Goal: Information Seeking & Learning: Learn about a topic

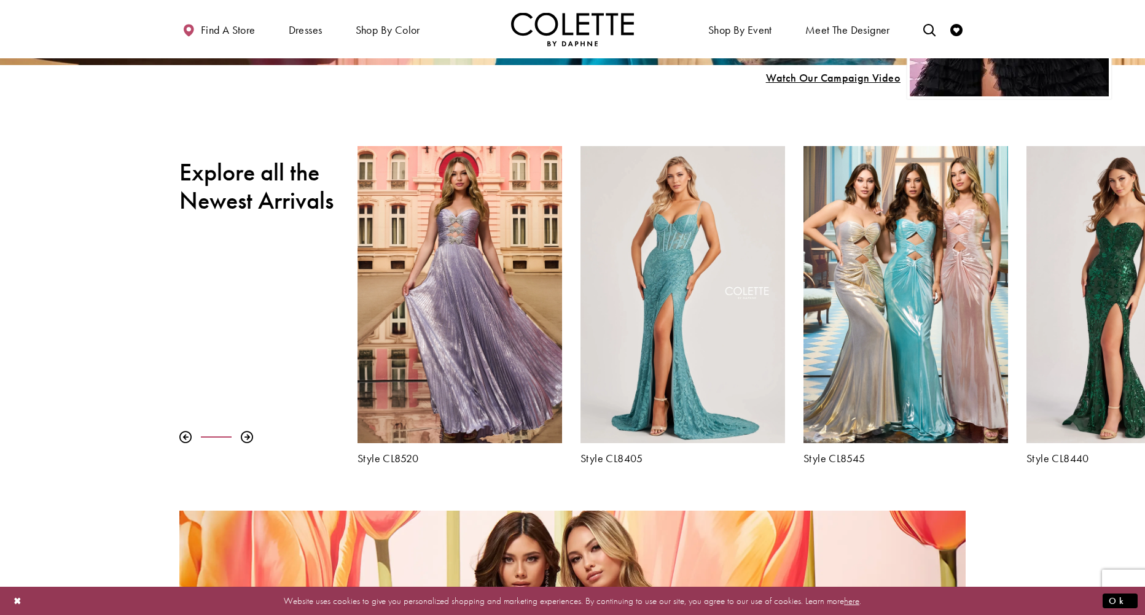
scroll to position [307, 0]
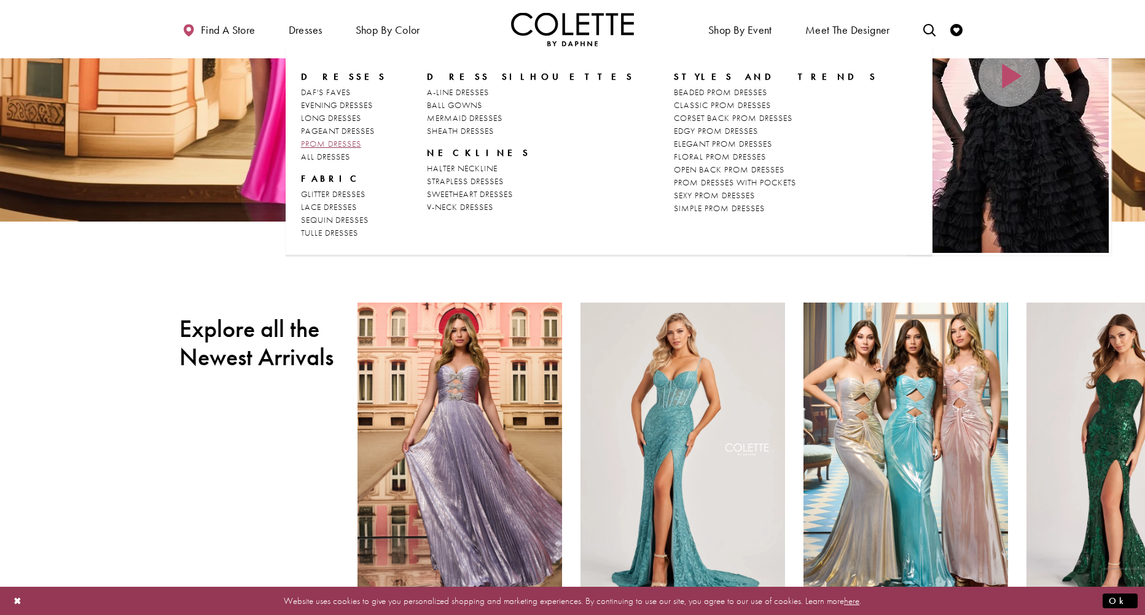
click at [330, 147] on span "PROM DRESSES" at bounding box center [331, 143] width 60 height 11
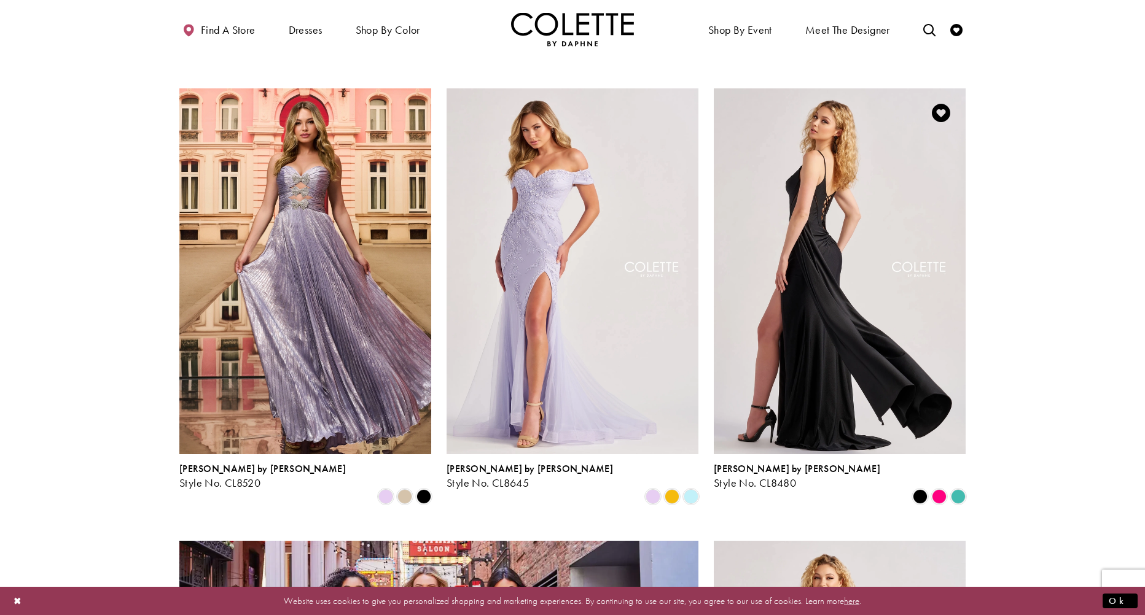
scroll to position [737, 0]
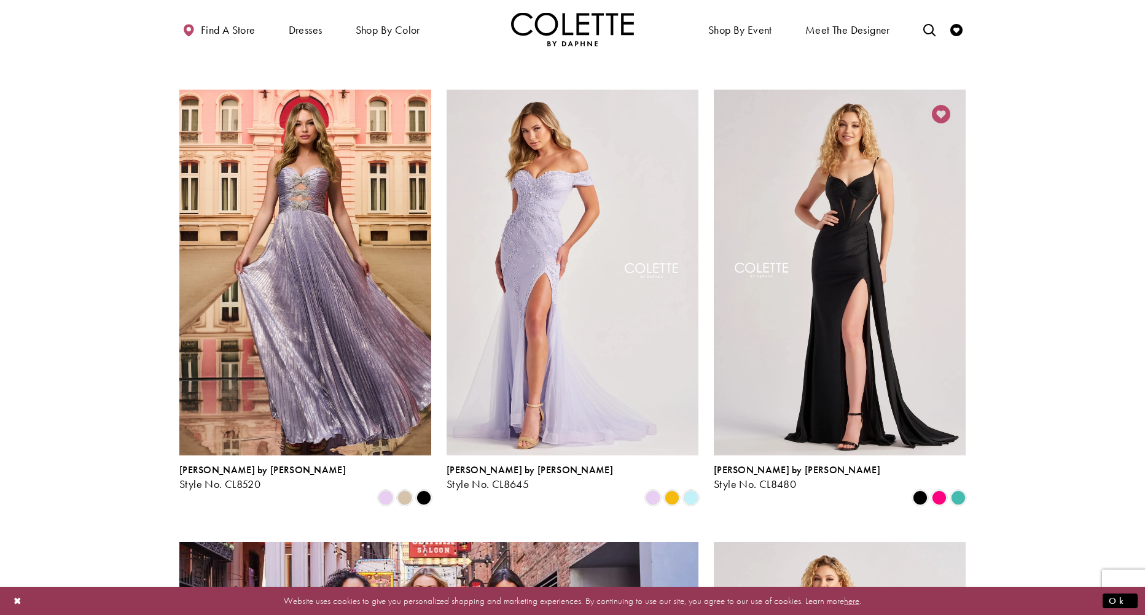
click at [946, 105] on icon "Add to Wishlist" at bounding box center [941, 114] width 18 height 18
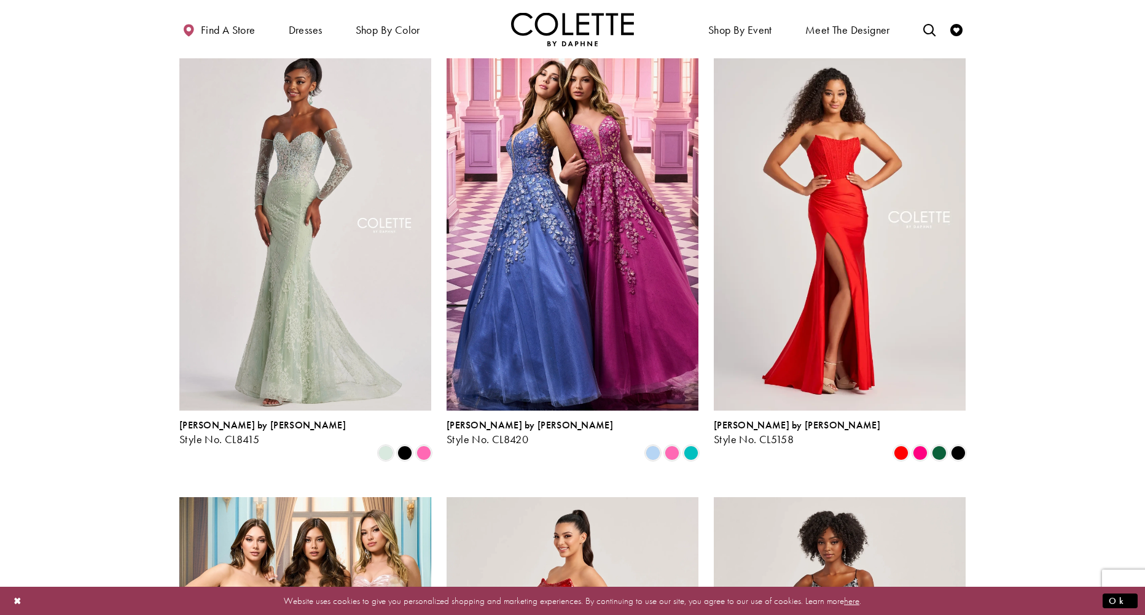
scroll to position [1658, 0]
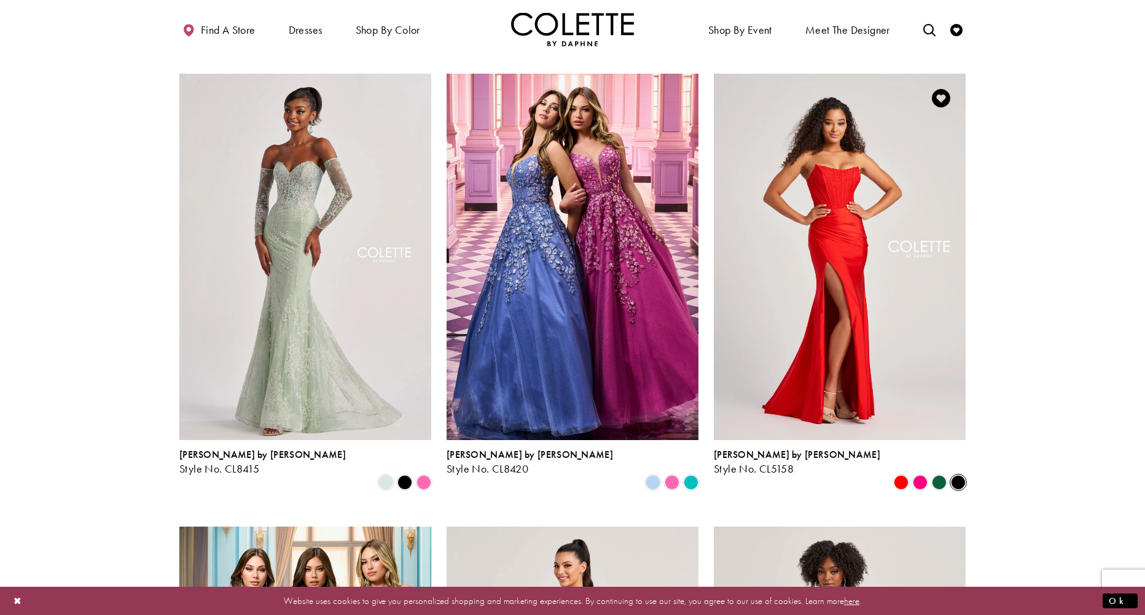
click at [959, 475] on span "Product List" at bounding box center [958, 482] width 15 height 15
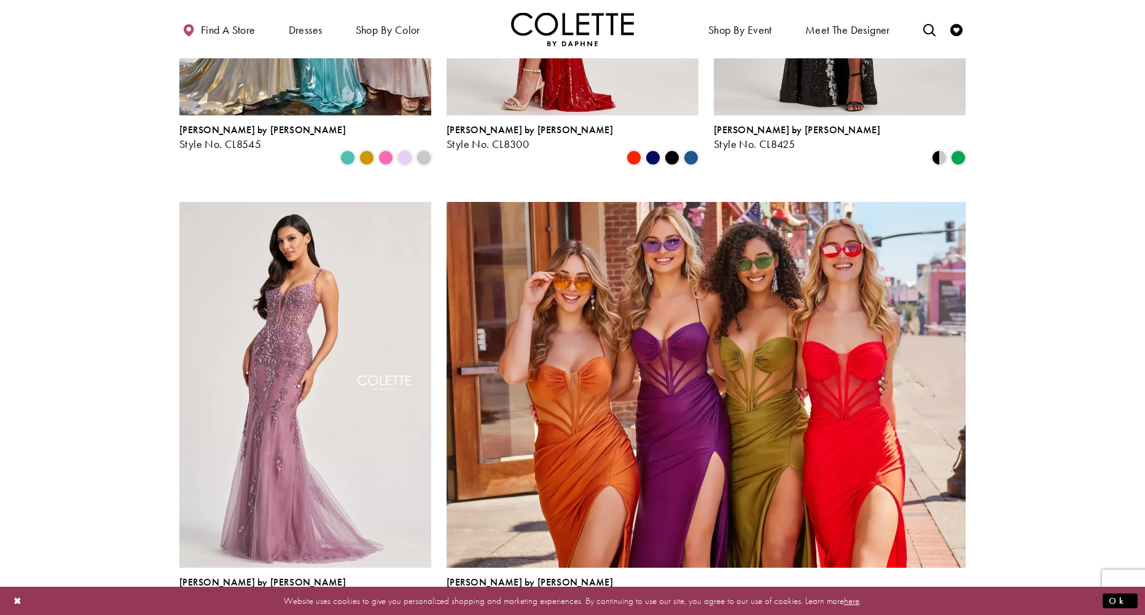
scroll to position [2764, 0]
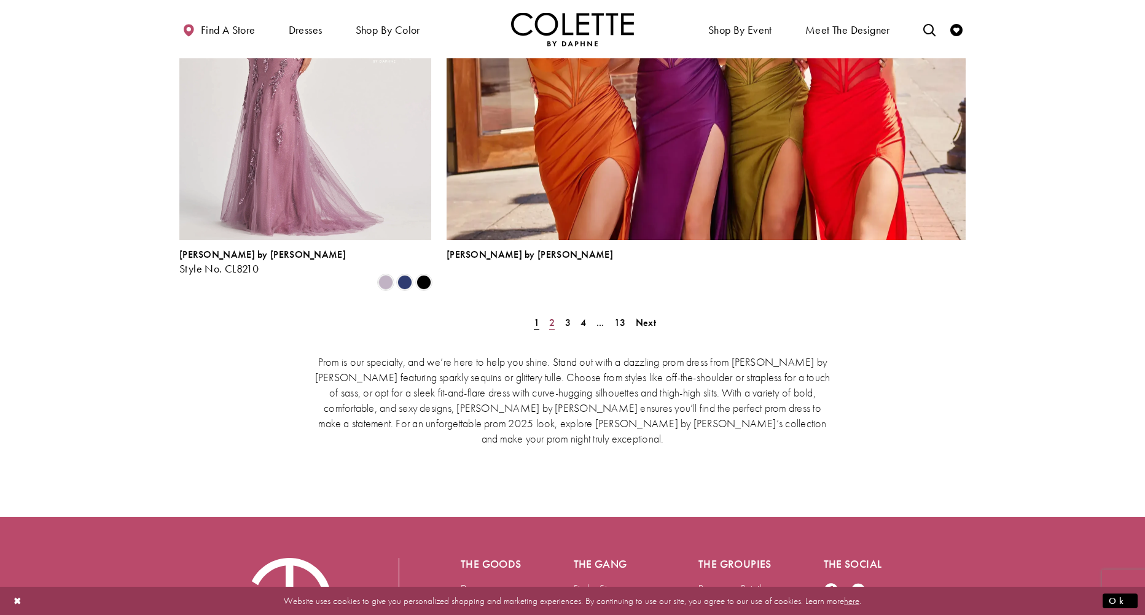
click at [552, 316] on span "2" at bounding box center [552, 322] width 6 height 13
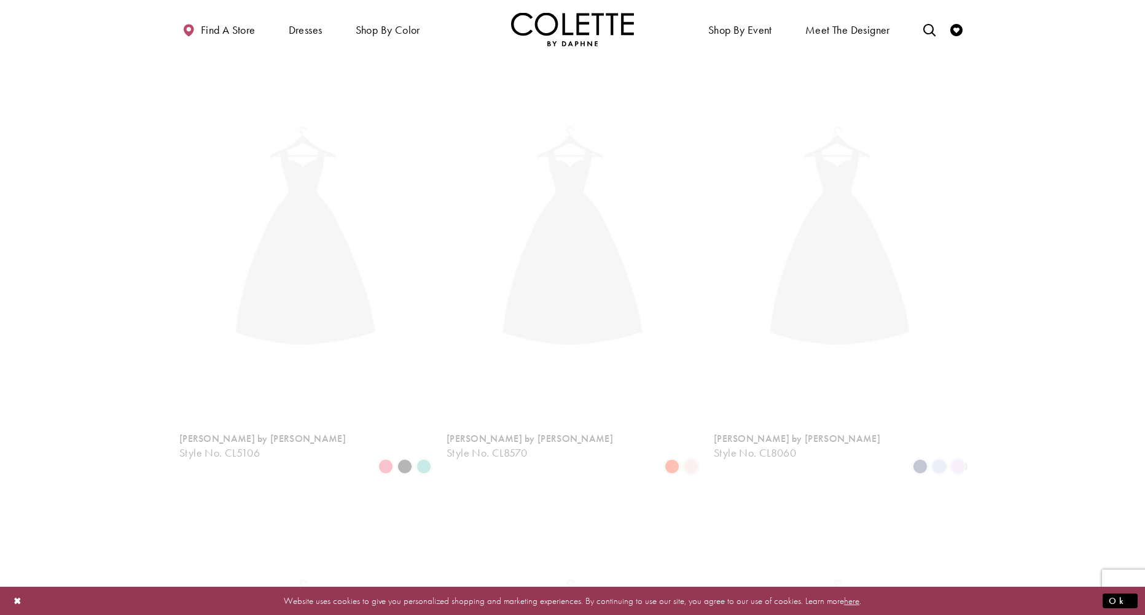
scroll to position [315, 0]
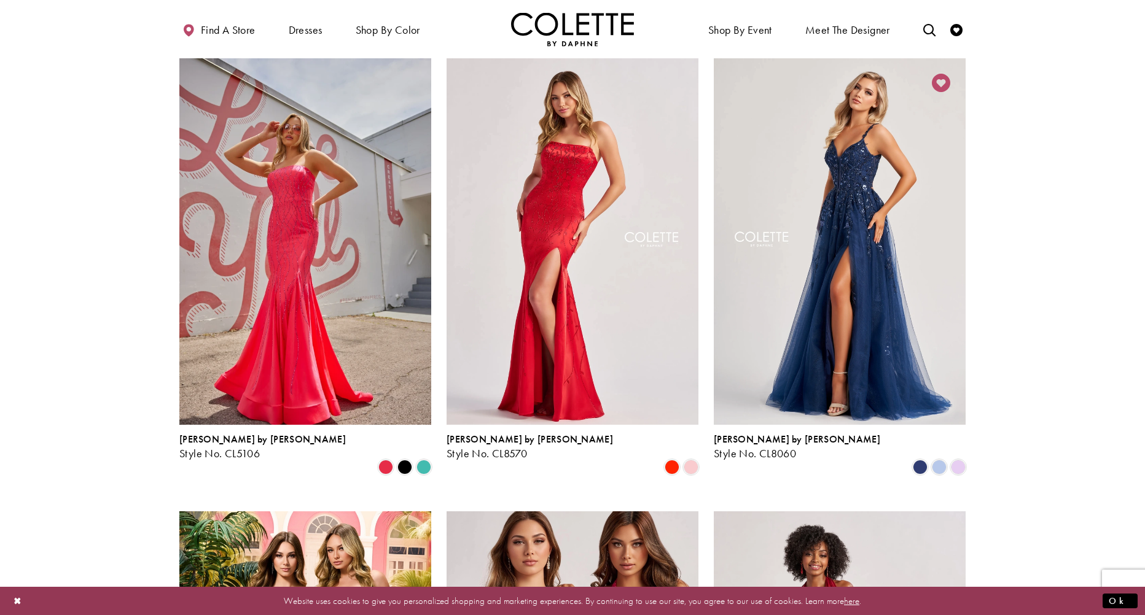
click at [942, 80] on icon "Add to Wishlist" at bounding box center [941, 83] width 18 height 18
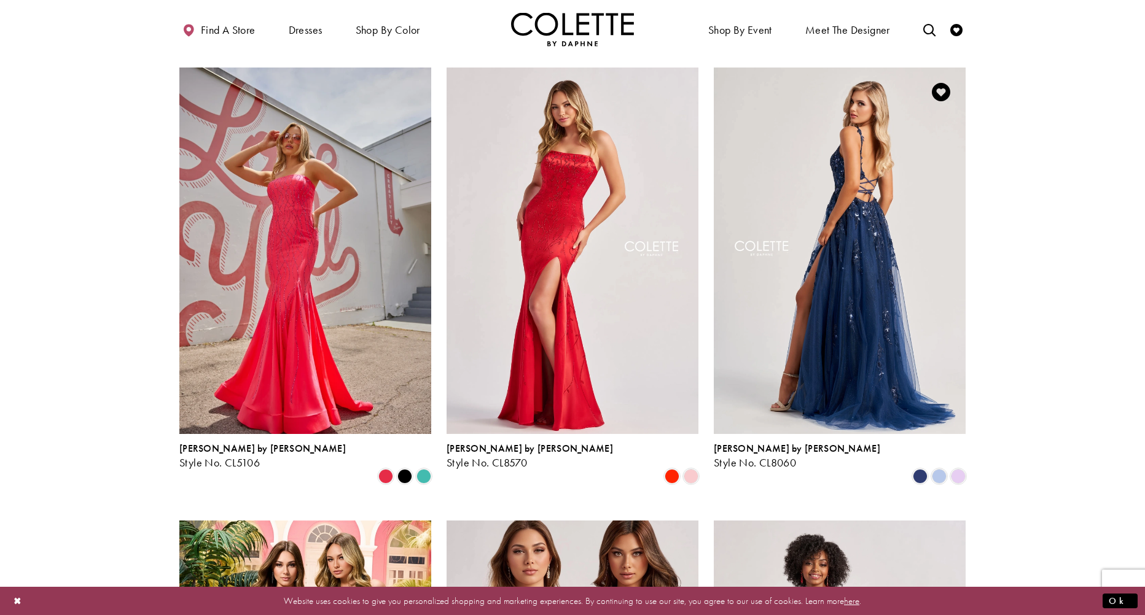
scroll to position [131, 0]
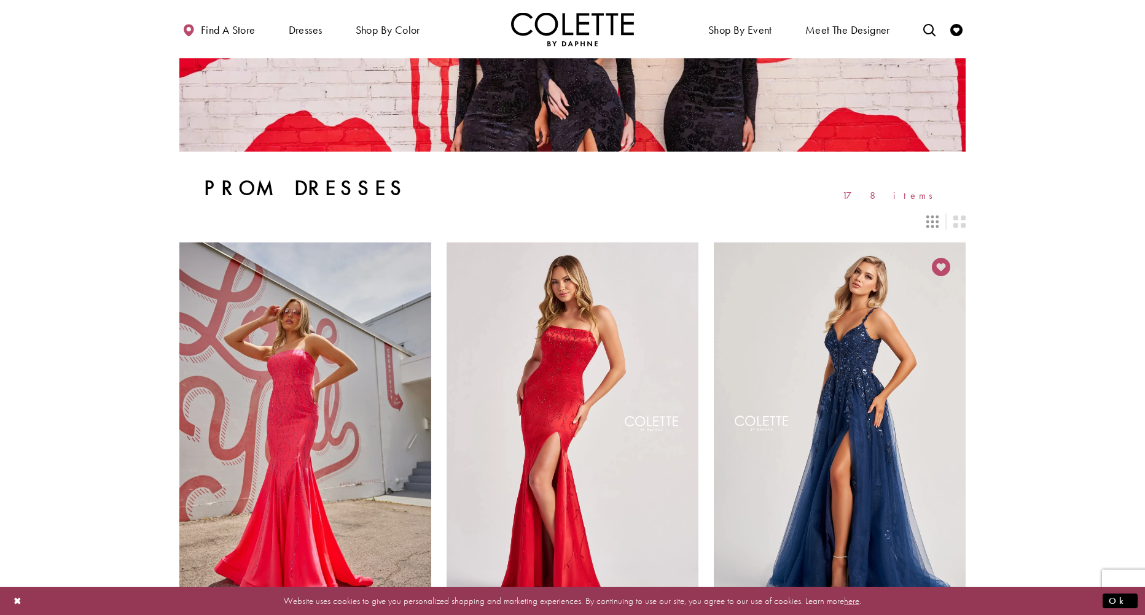
click at [944, 267] on icon "Add to Wishlist" at bounding box center [941, 267] width 18 height 18
click at [940, 266] on icon "Add to Wishlist" at bounding box center [941, 267] width 18 height 18
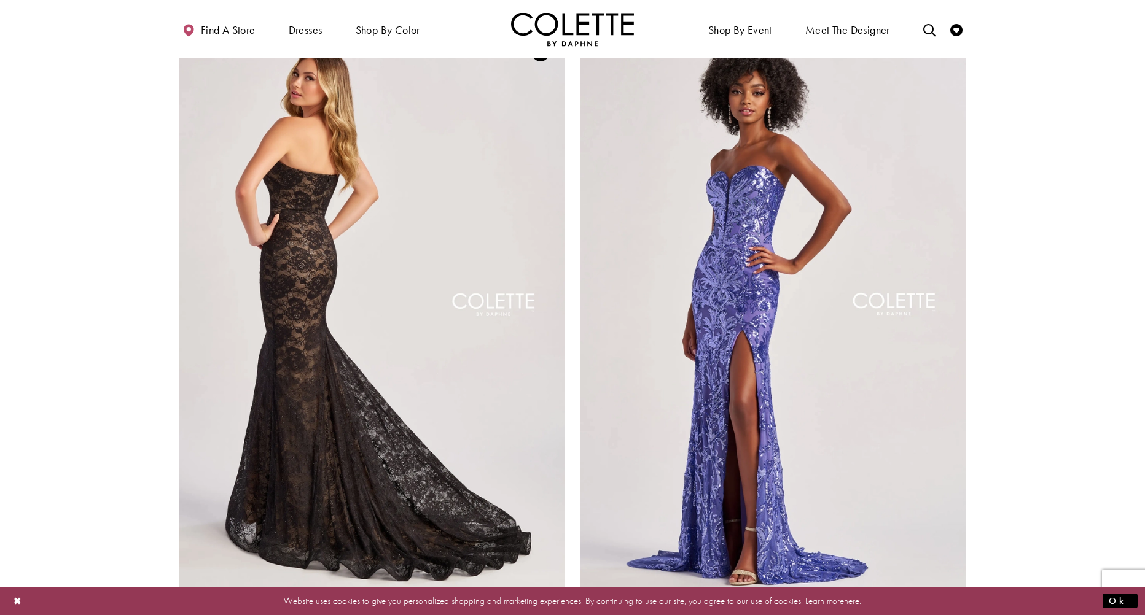
scroll to position [2219, 0]
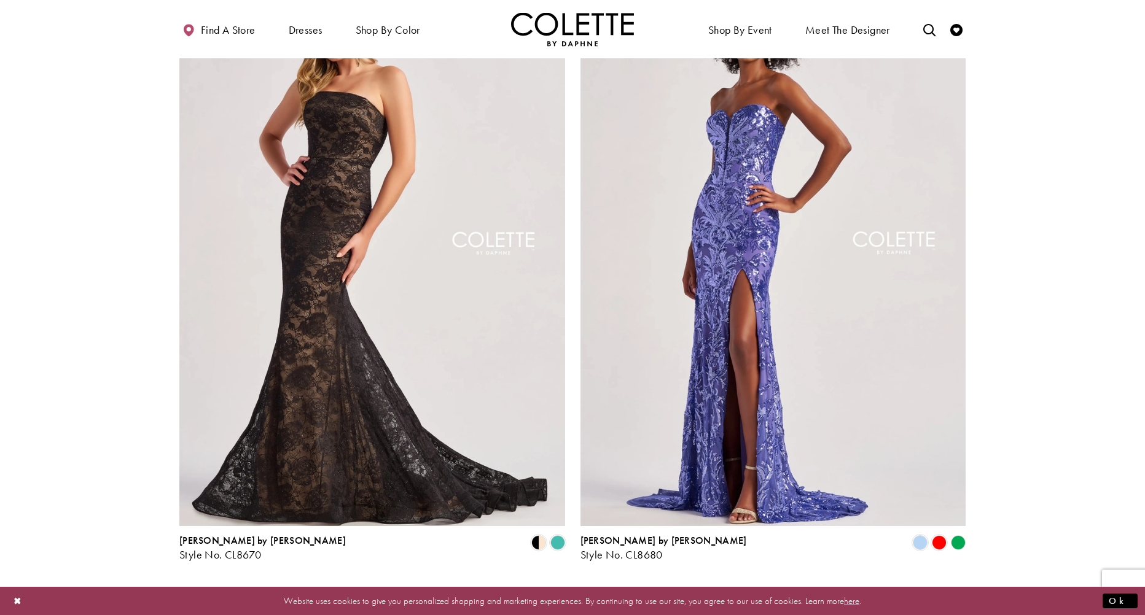
click at [566, 588] on span "3" at bounding box center [568, 594] width 6 height 13
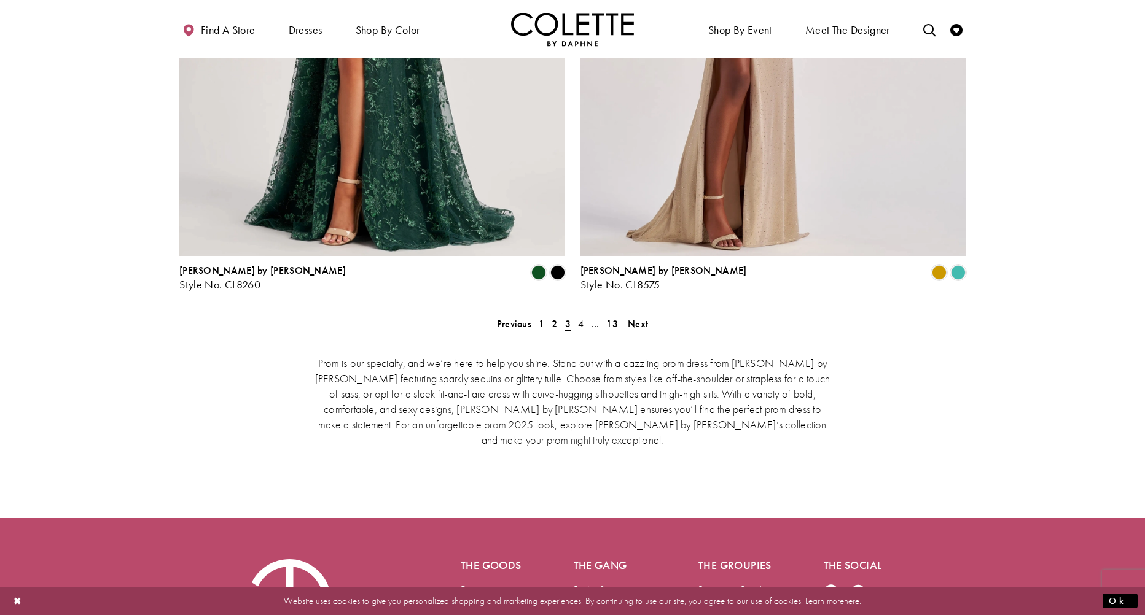
scroll to position [2526, 0]
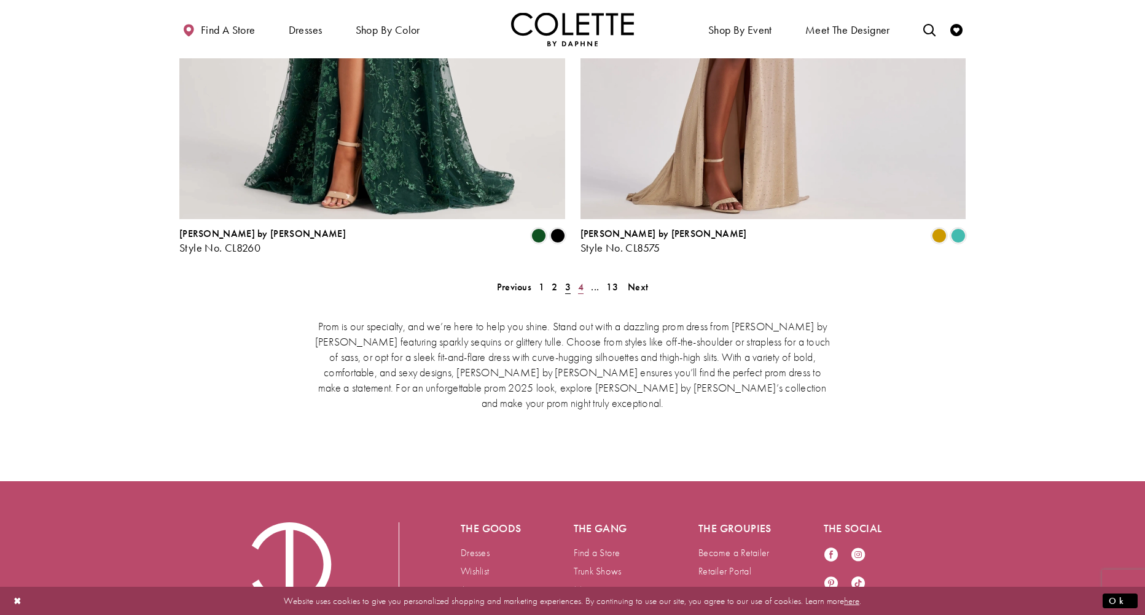
click at [577, 278] on link "4" at bounding box center [580, 287] width 13 height 18
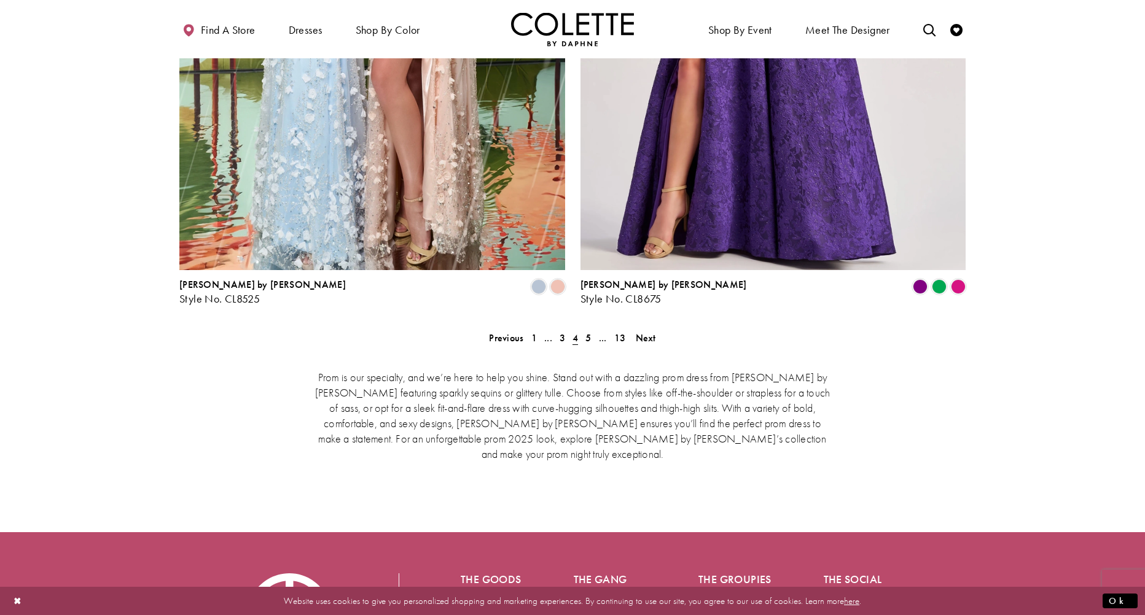
scroll to position [2573, 0]
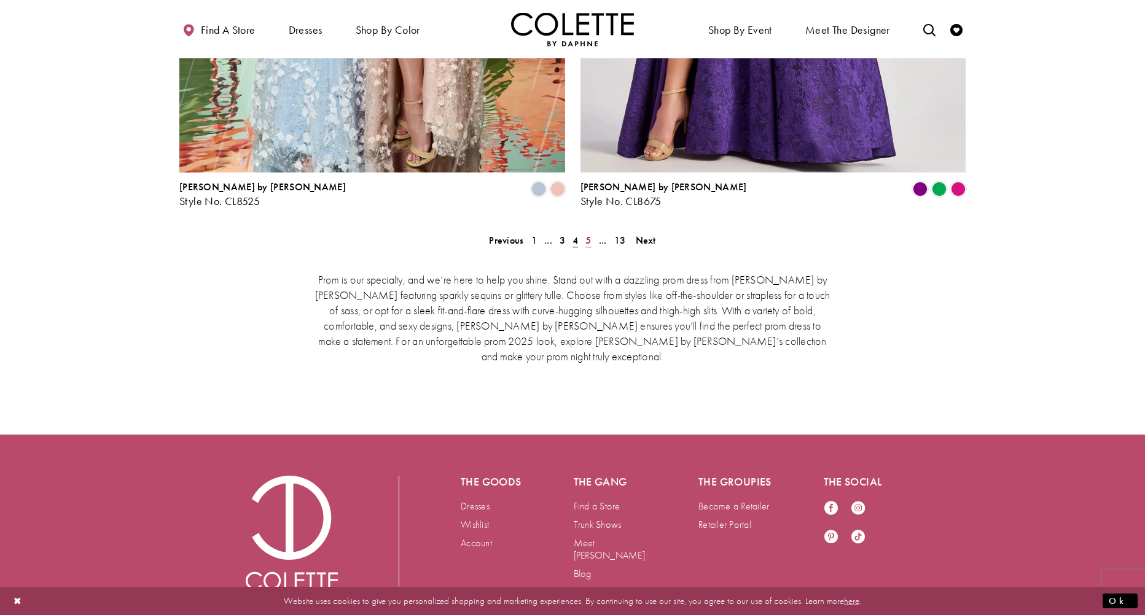
click at [593, 232] on link "5" at bounding box center [588, 241] width 13 height 18
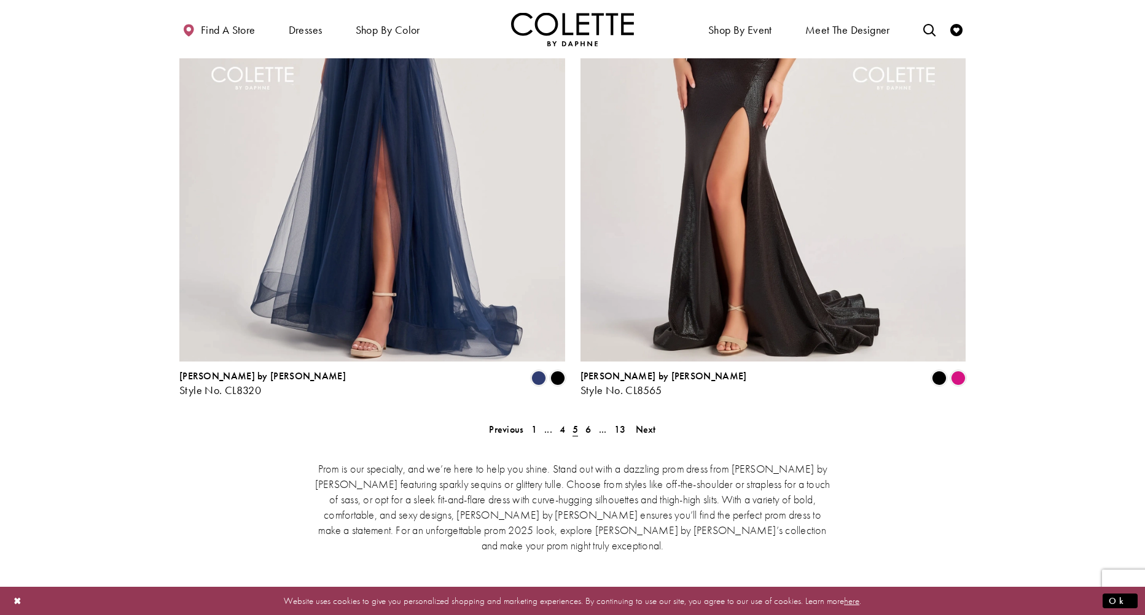
scroll to position [2526, 0]
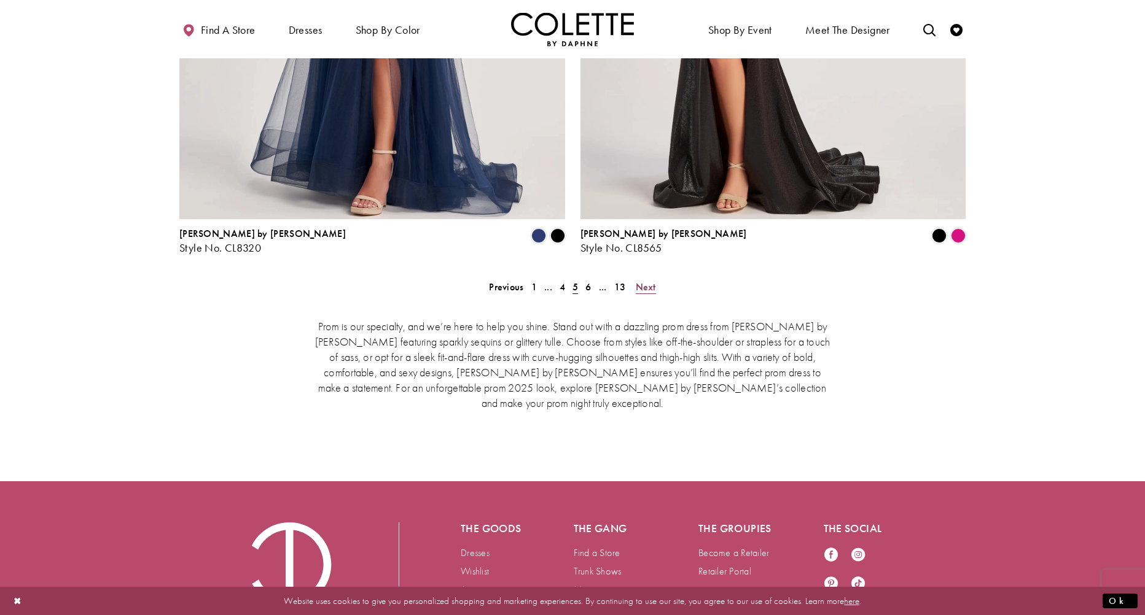
click at [647, 281] on span "Next" at bounding box center [646, 287] width 20 height 13
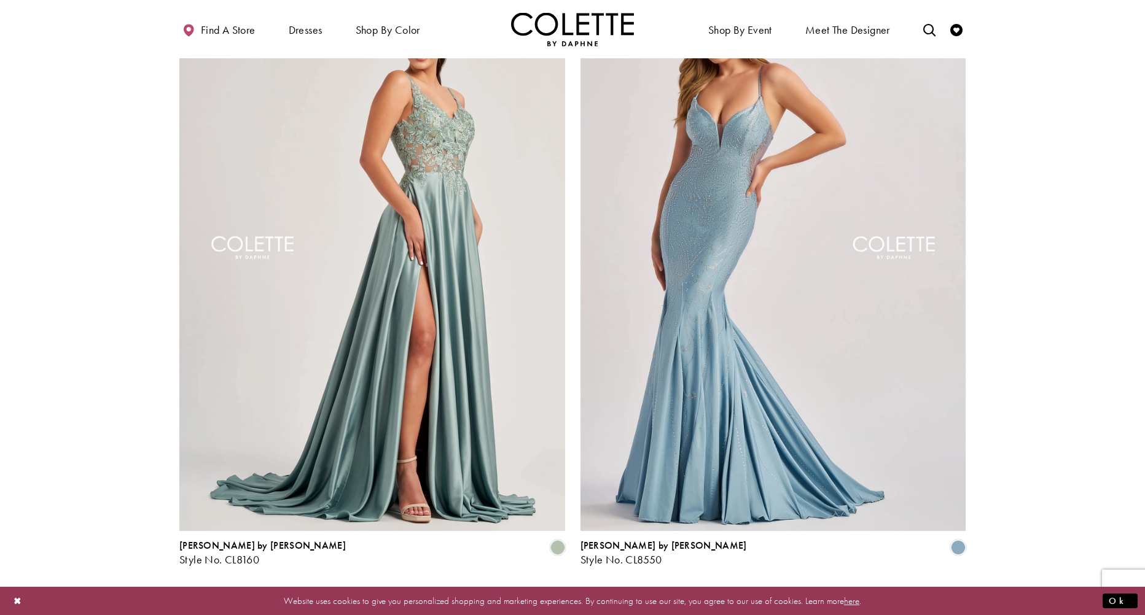
scroll to position [2526, 0]
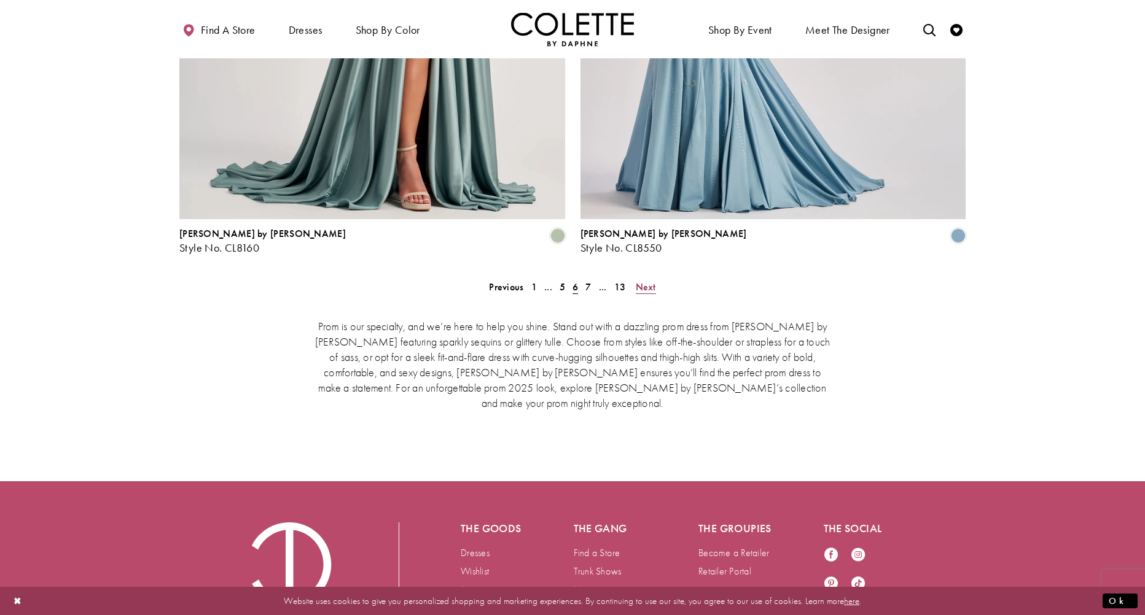
click at [633, 278] on link "Next" at bounding box center [646, 287] width 28 height 18
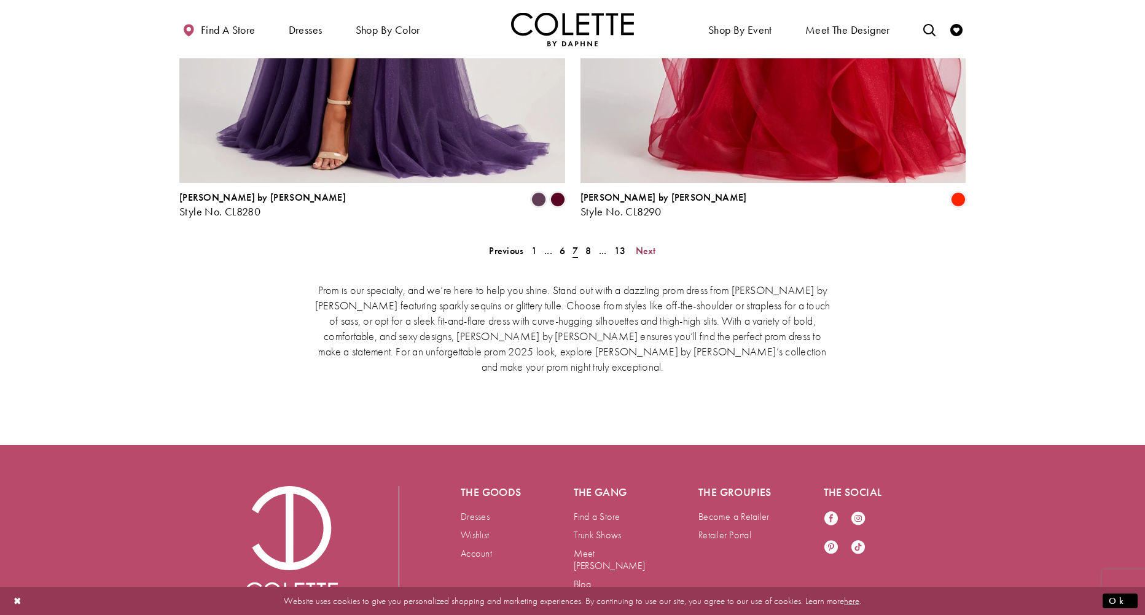
scroll to position [2573, 0]
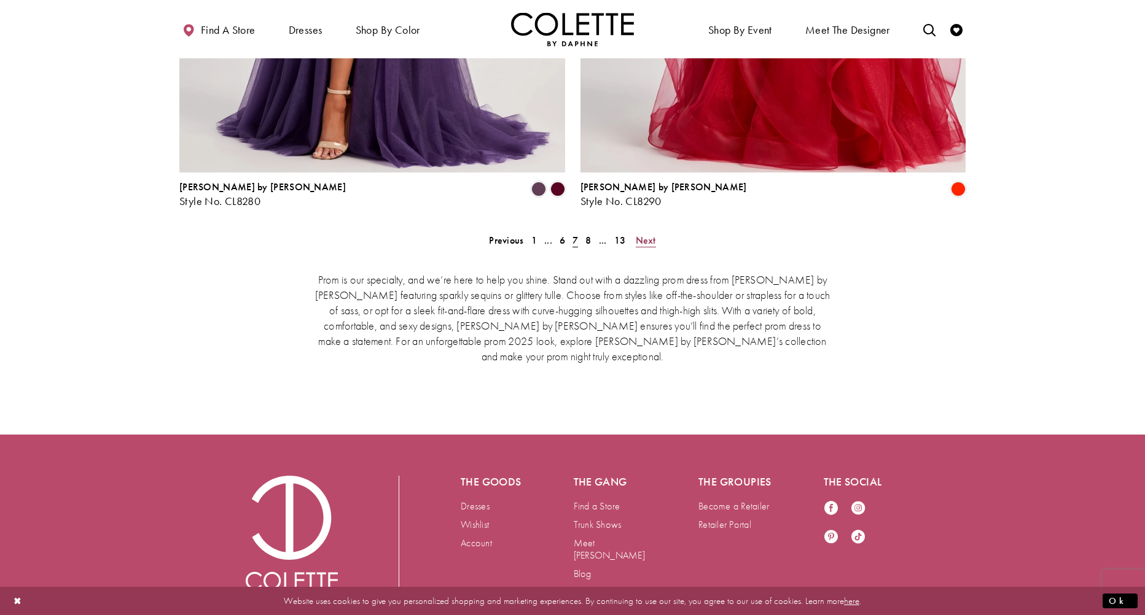
click at [647, 234] on span "Next" at bounding box center [646, 240] width 20 height 13
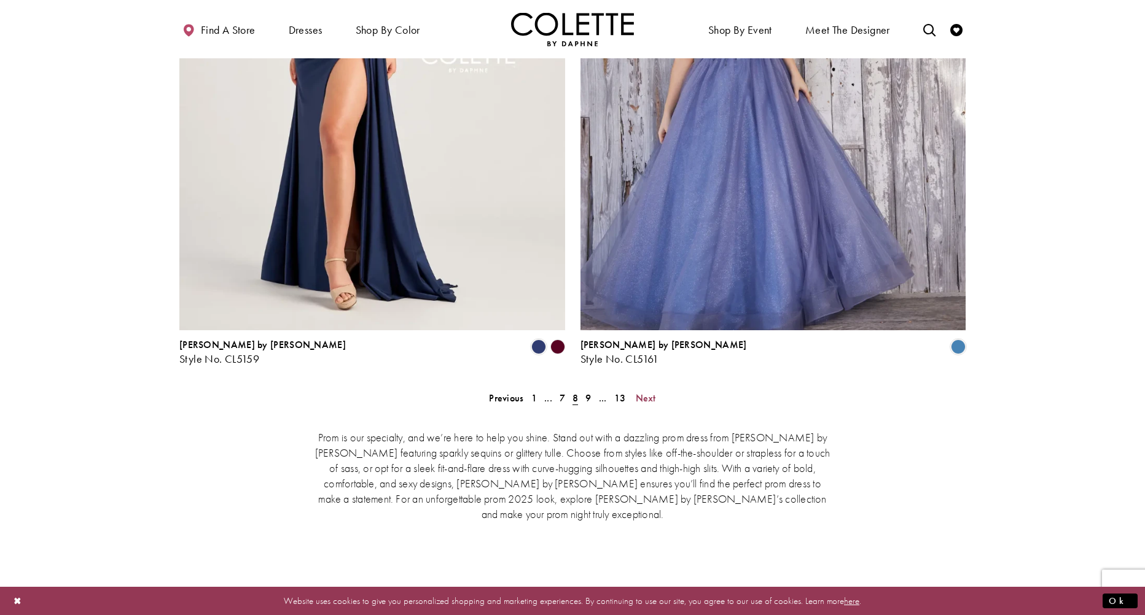
scroll to position [2465, 0]
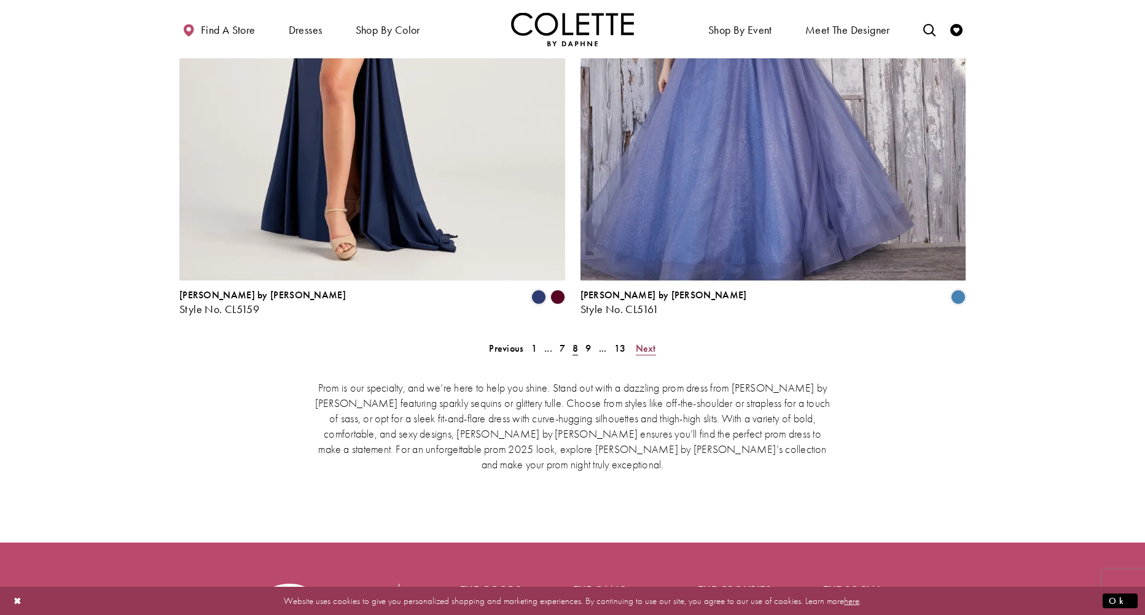
click at [649, 342] on span "Next" at bounding box center [646, 348] width 20 height 13
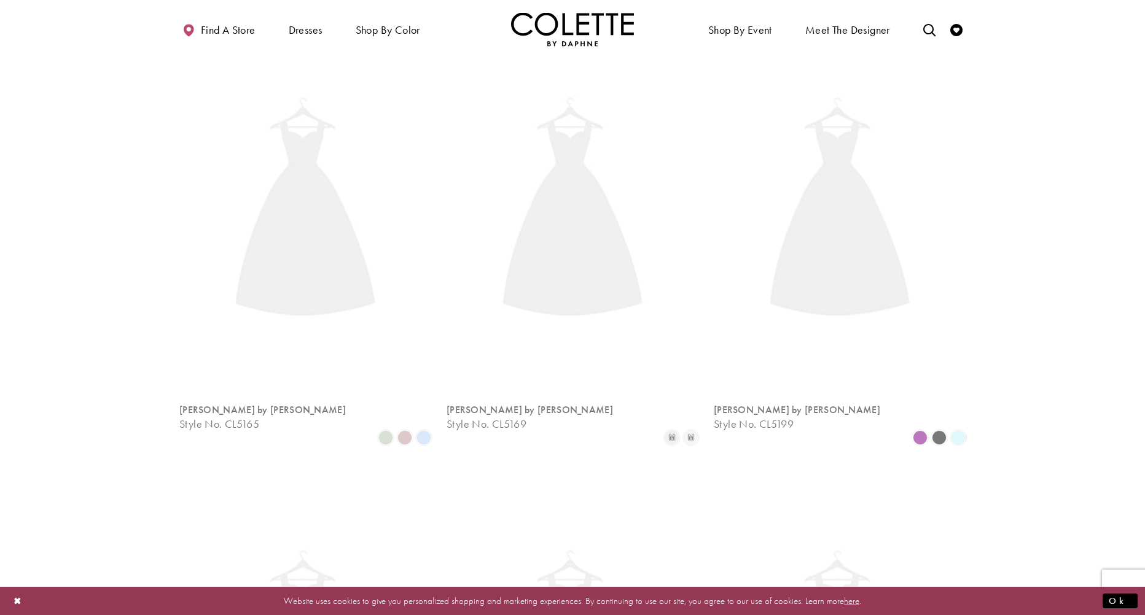
scroll to position [315, 0]
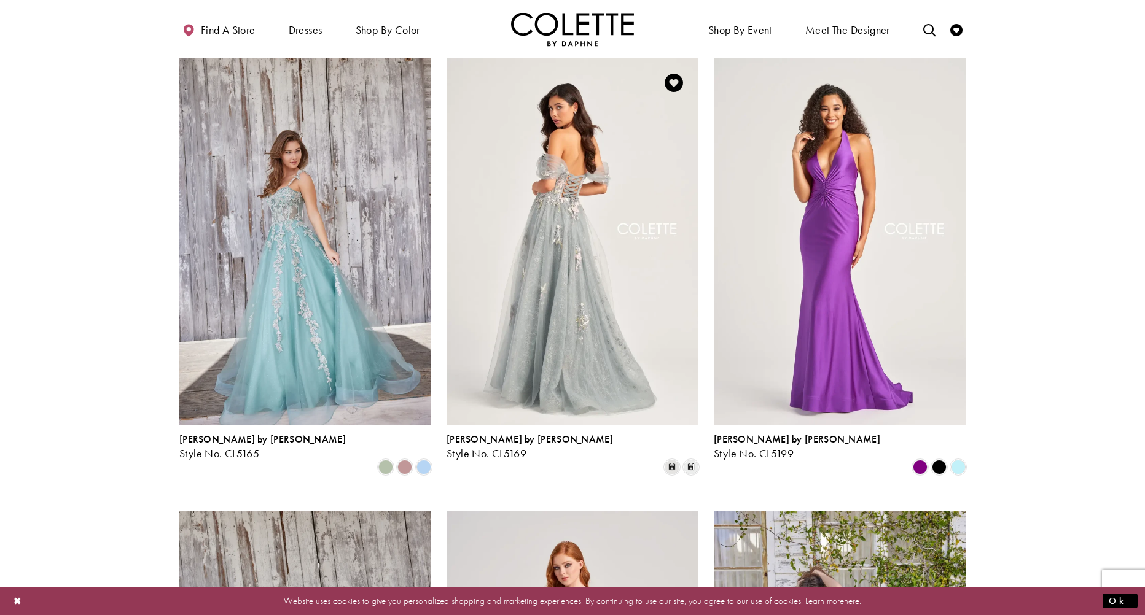
click at [580, 331] on img "Visit Colette by Daphne Style No. CL5169 Page" at bounding box center [573, 241] width 252 height 366
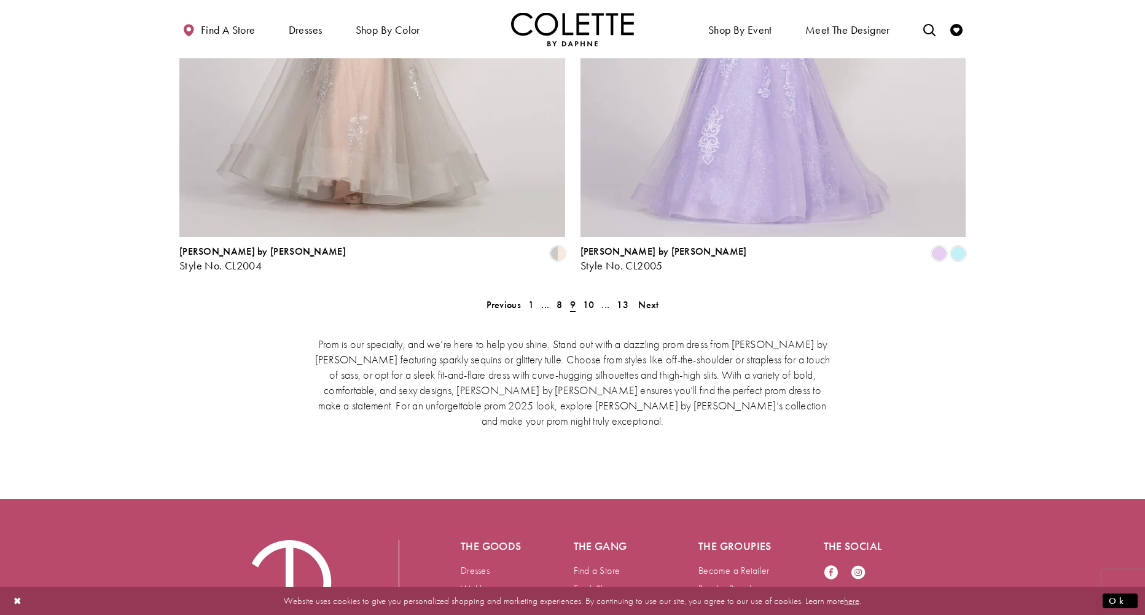
scroll to position [2573, 0]
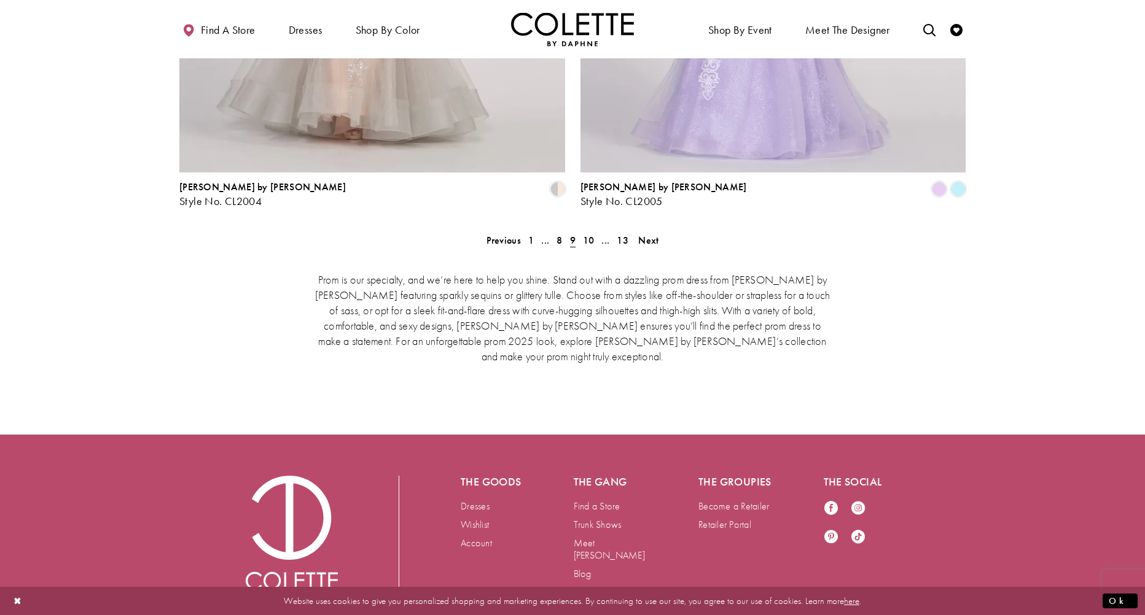
click at [644, 246] on div "Prom is our specialty, and we’re here to help you shine. Stand out with a dazzl…" at bounding box center [572, 317] width 786 height 143
click at [645, 234] on span "Next" at bounding box center [648, 240] width 20 height 13
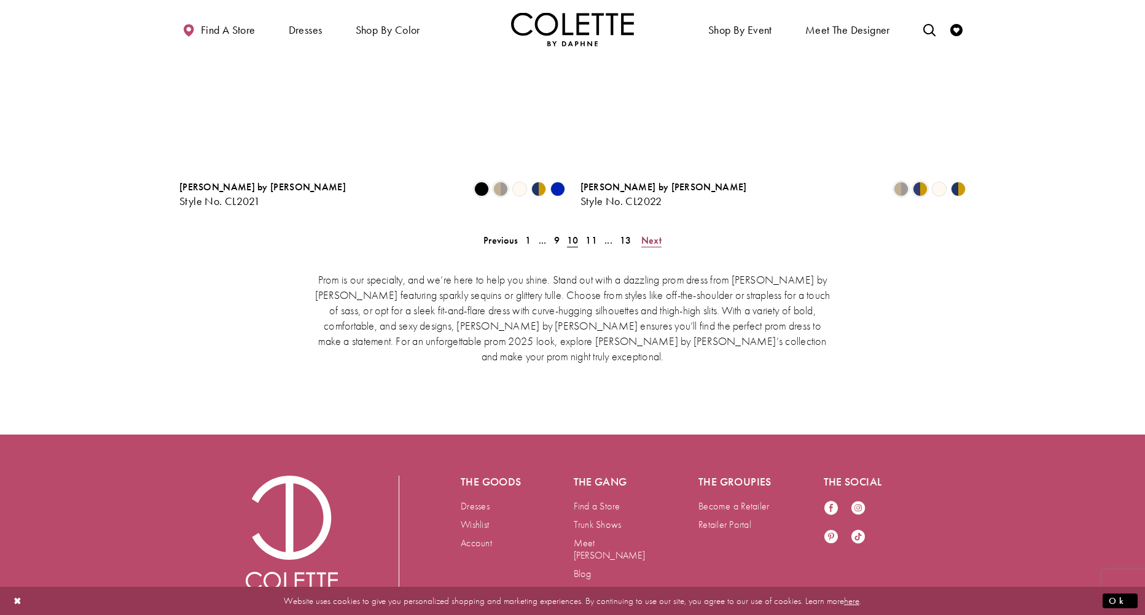
scroll to position [315, 0]
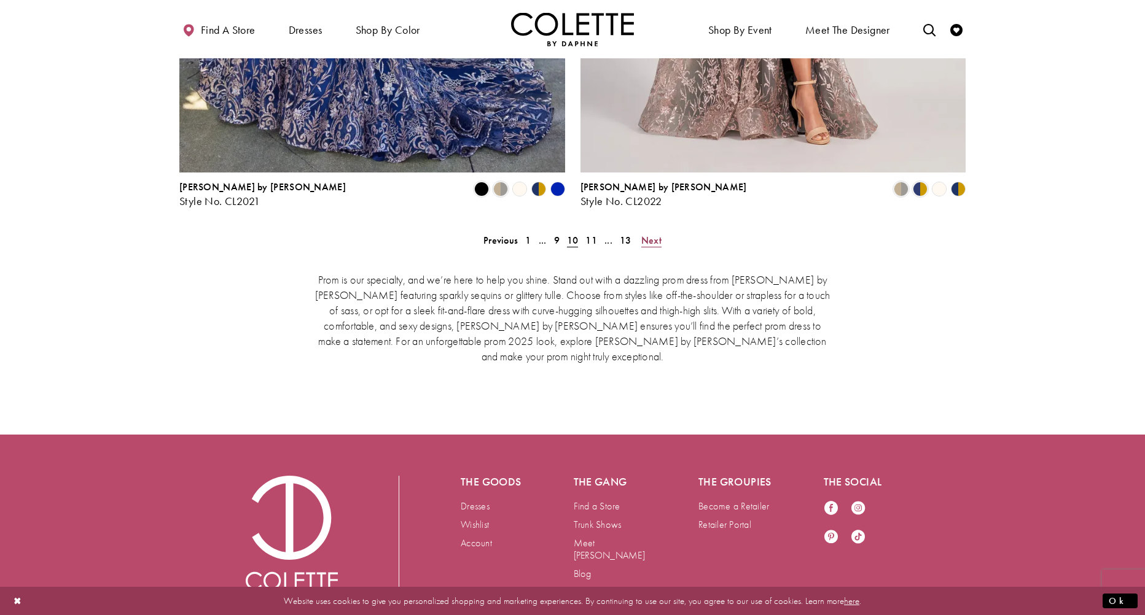
click at [644, 234] on span "Next" at bounding box center [651, 240] width 20 height 13
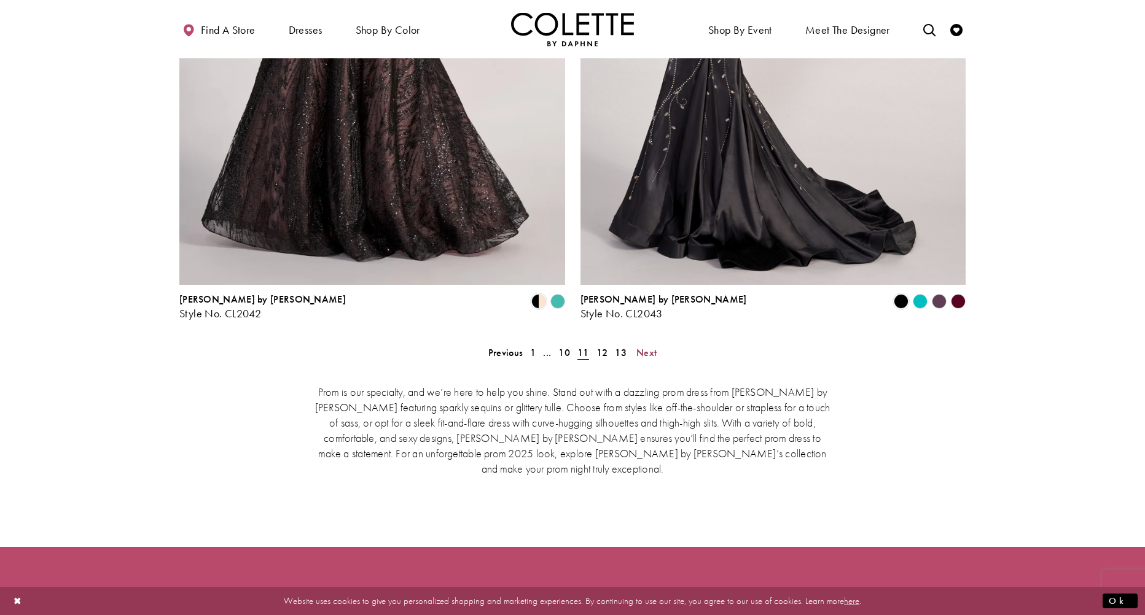
scroll to position [2526, 0]
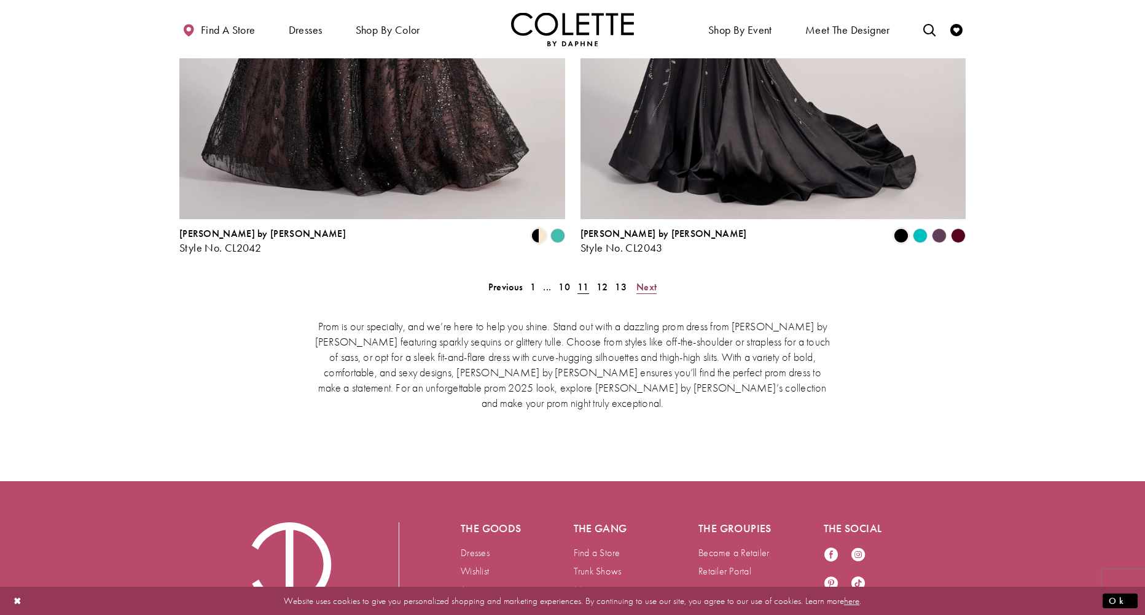
click at [647, 281] on span "Next" at bounding box center [646, 287] width 20 height 13
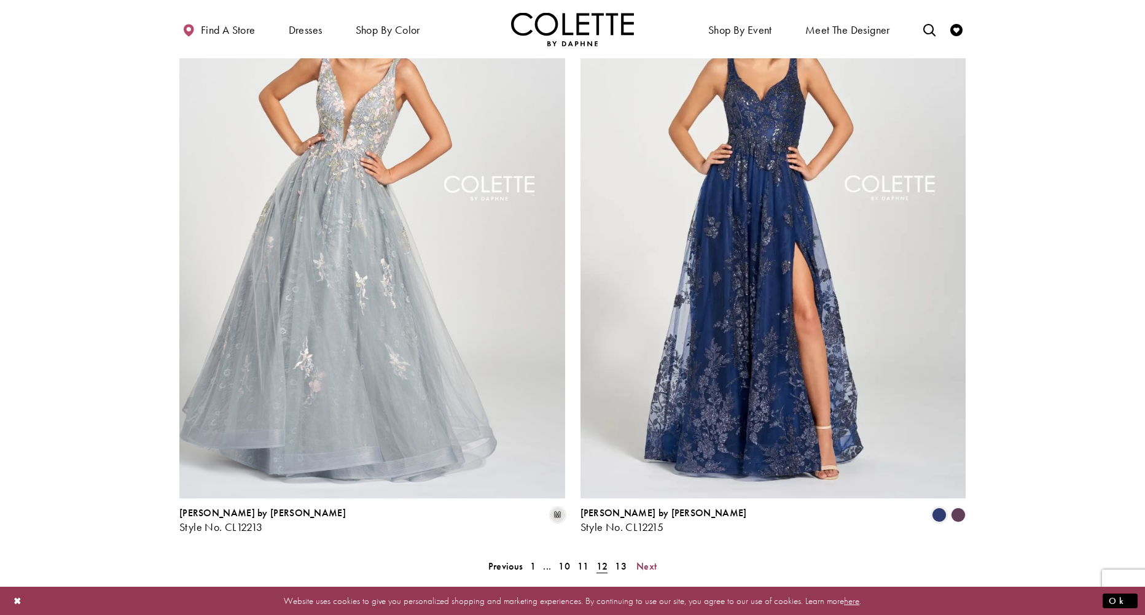
scroll to position [2512, 0]
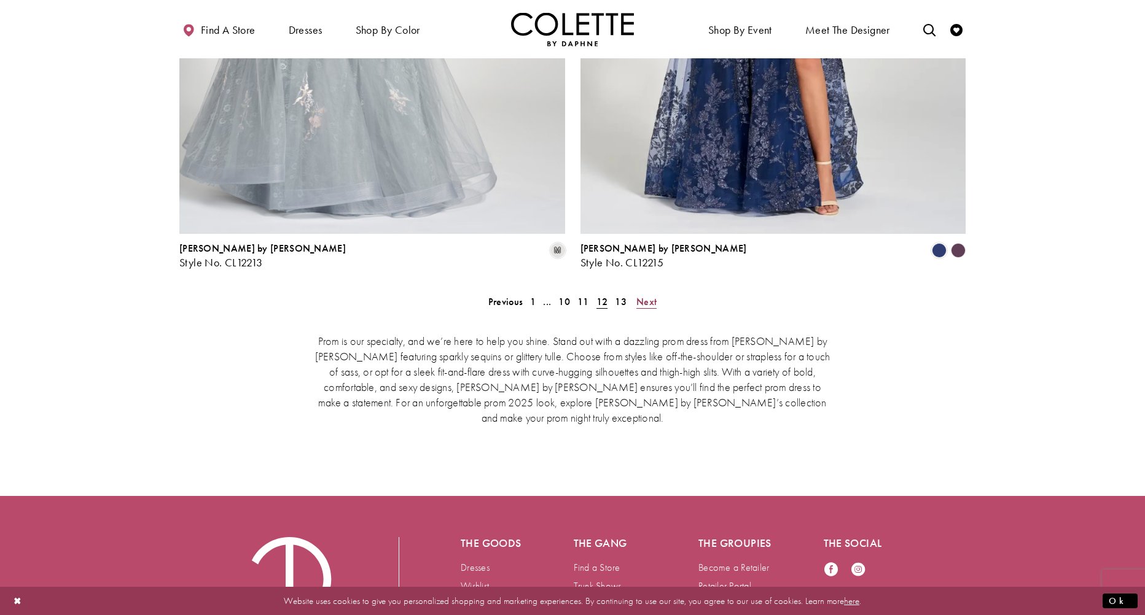
click at [645, 295] on span "Next" at bounding box center [646, 301] width 20 height 13
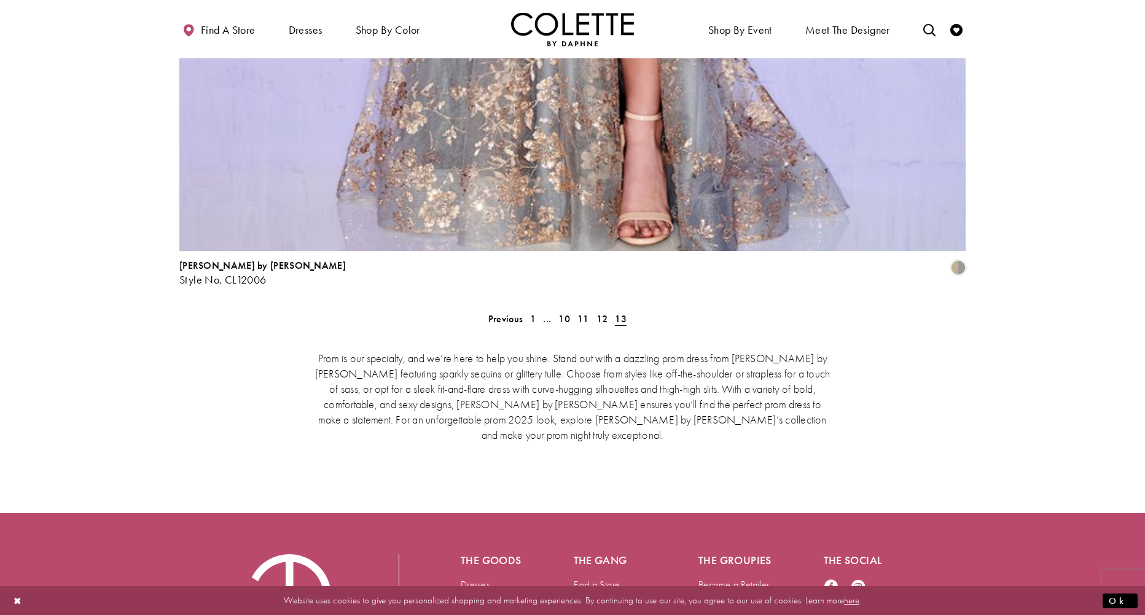
scroll to position [2718, 0]
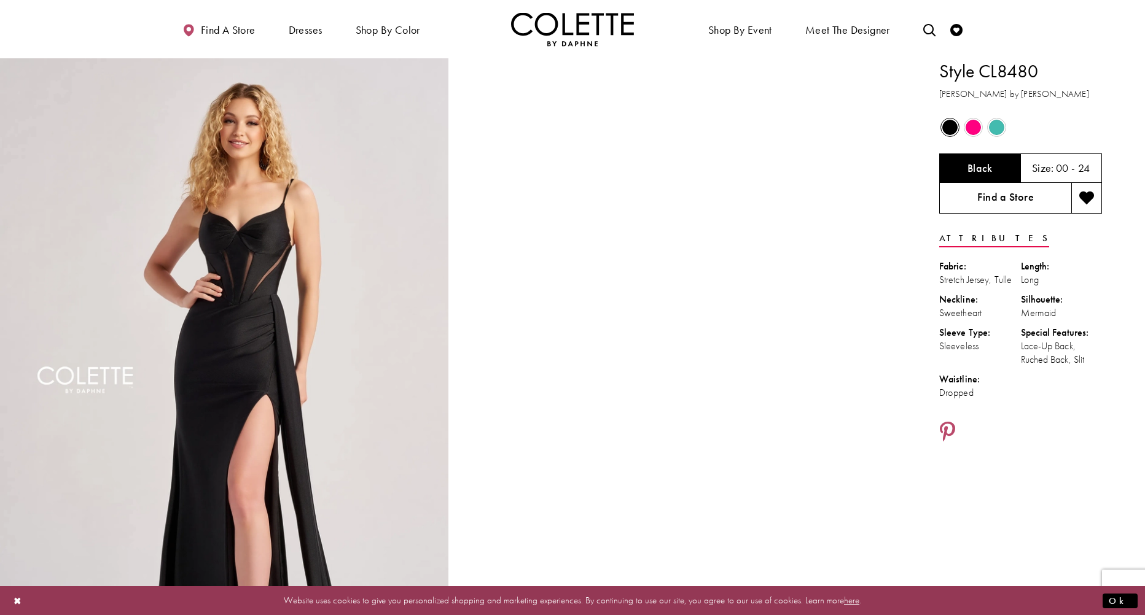
click at [988, 190] on link "Find a Store" at bounding box center [1005, 198] width 132 height 31
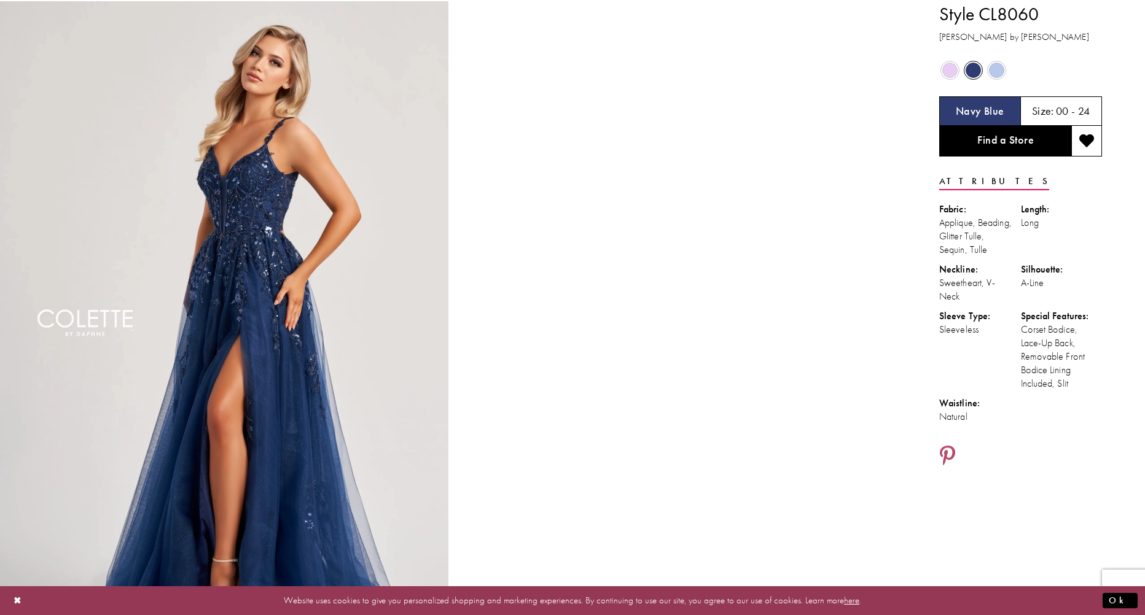
scroll to position [61, 0]
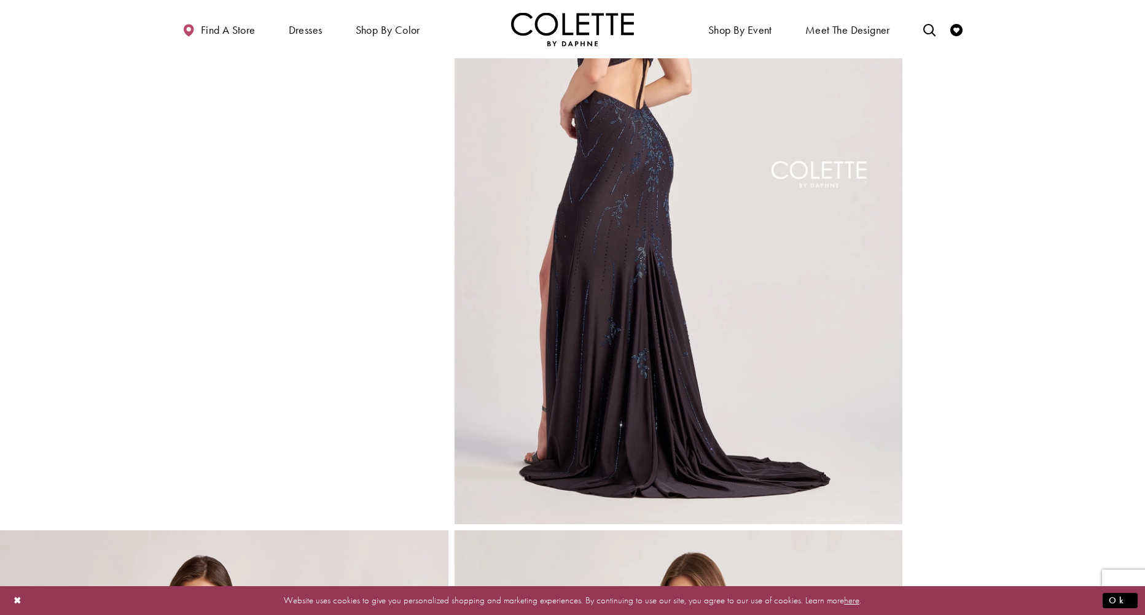
scroll to position [983, 0]
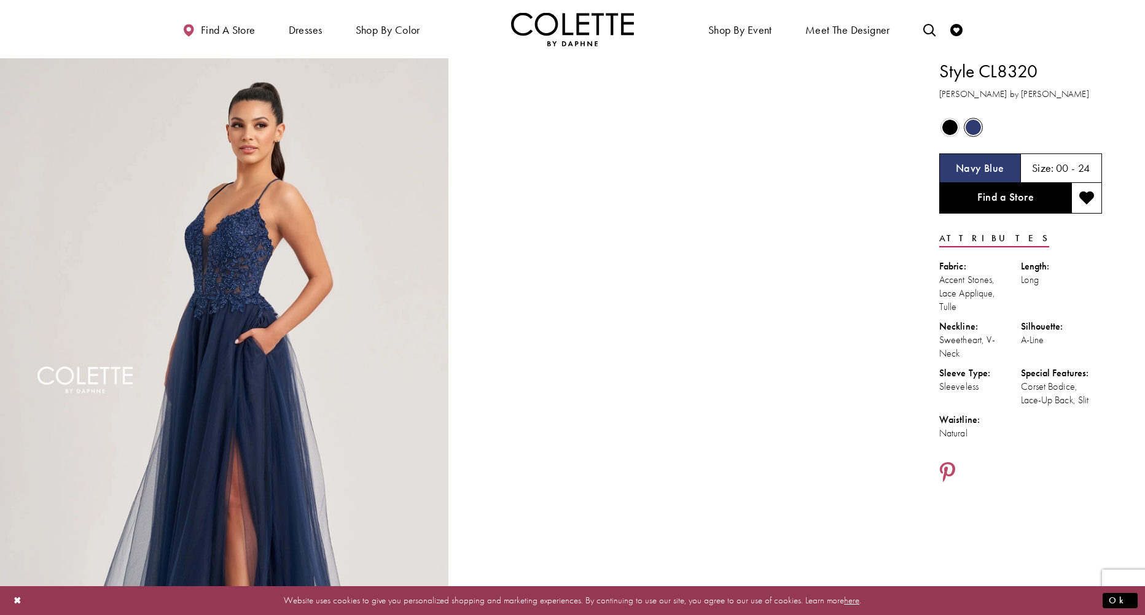
click at [956, 131] on span "Product color controls state depends on size chosen" at bounding box center [949, 127] width 15 height 15
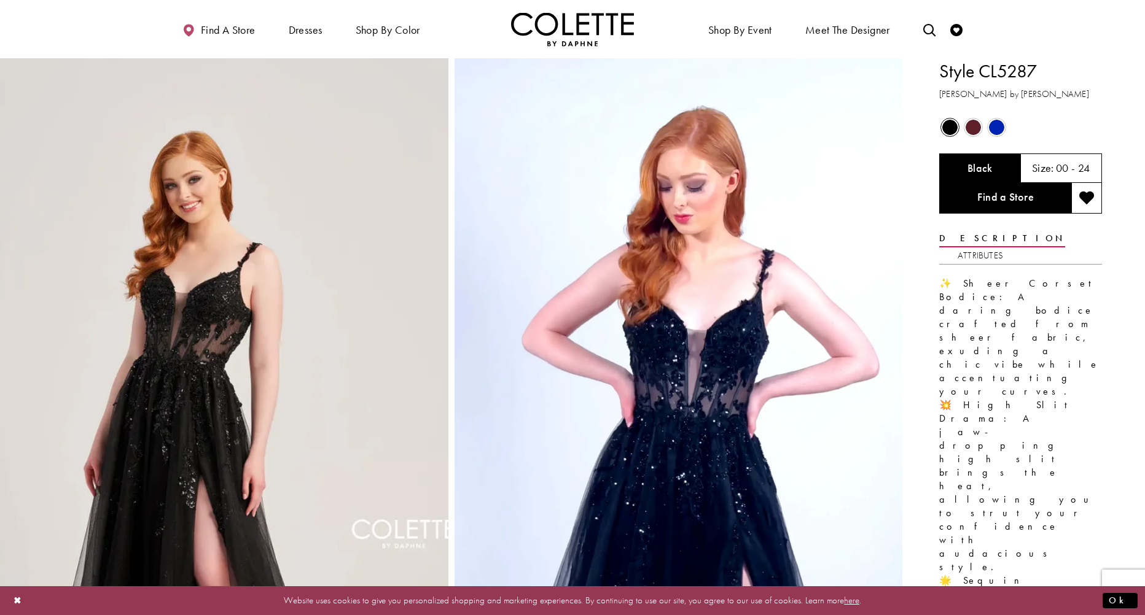
click at [996, 123] on span "Product color controls state depends on size chosen" at bounding box center [996, 127] width 15 height 15
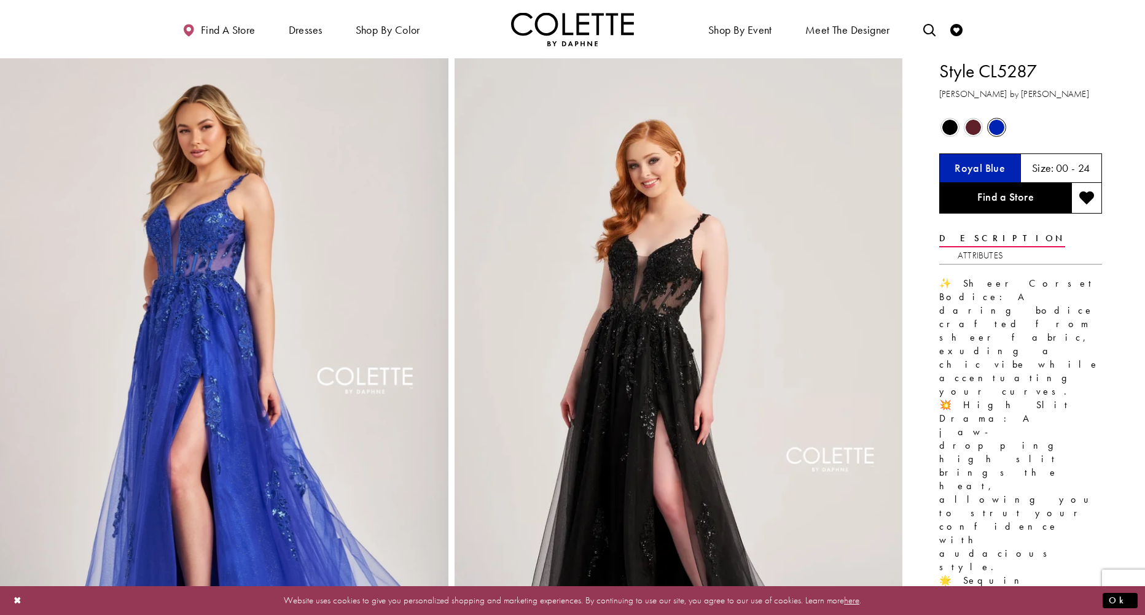
click at [947, 128] on span "Product color controls state depends on size chosen" at bounding box center [949, 127] width 15 height 15
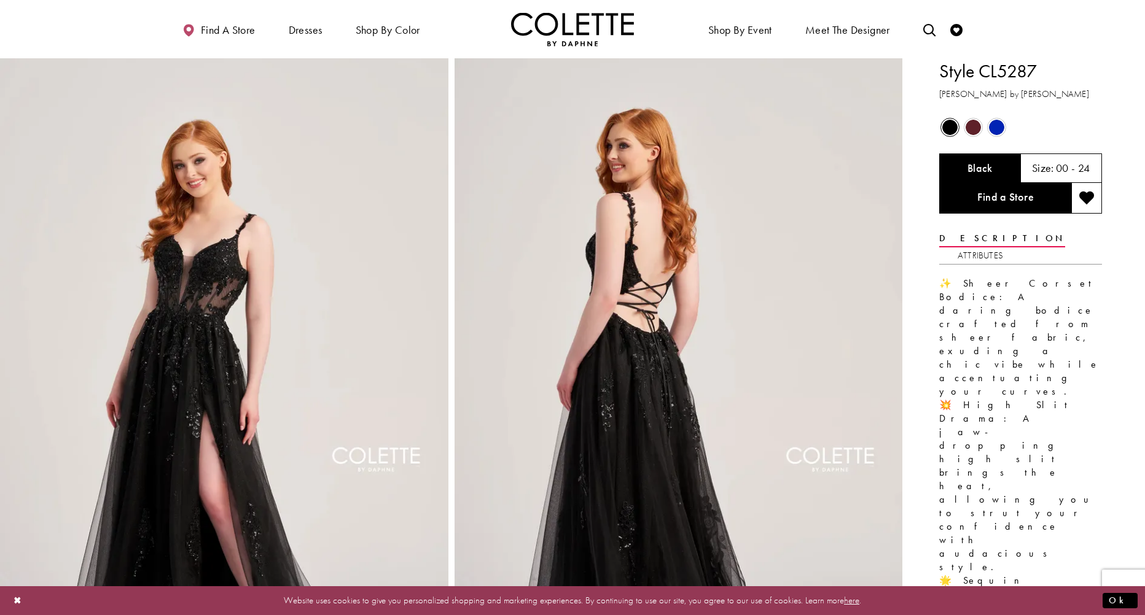
click at [1073, 166] on h5 "00 - 24" at bounding box center [1073, 168] width 34 height 12
drag, startPoint x: 1058, startPoint y: 166, endPoint x: 1097, endPoint y: 164, distance: 38.7
click at [1097, 164] on div "Size: 00 - 24" at bounding box center [1062, 168] width 82 height 29
click at [1088, 166] on h5 "00 - 24" at bounding box center [1073, 168] width 34 height 12
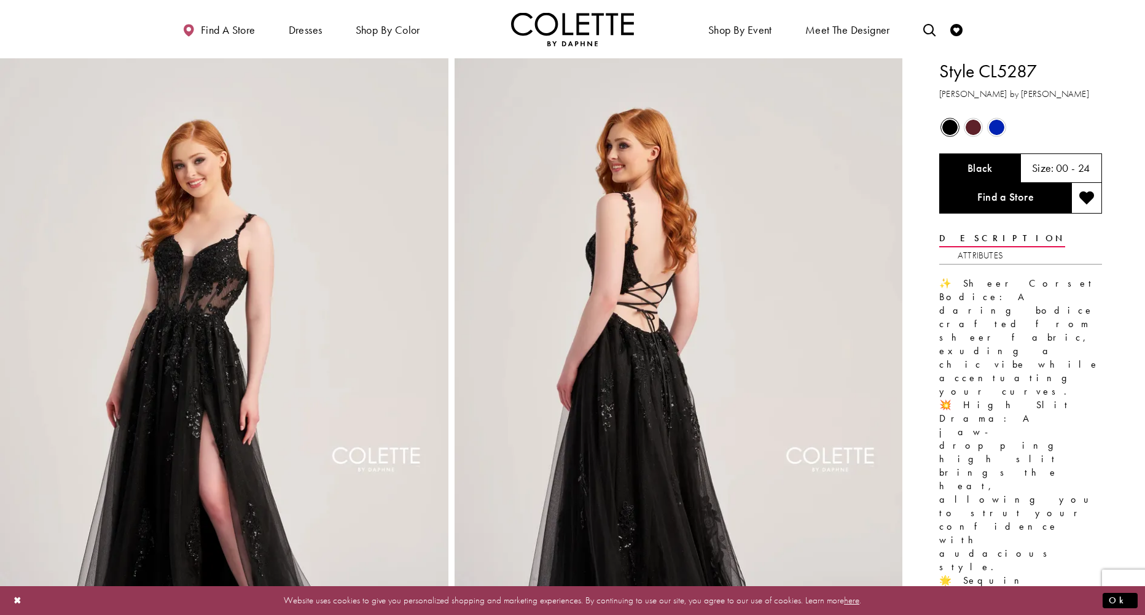
click at [1042, 168] on span "Size:" at bounding box center [1043, 168] width 22 height 14
click at [1069, 167] on h5 "00 - 24" at bounding box center [1073, 168] width 34 height 12
click at [1055, 265] on div "✨ Sheer Corset Bodice: A daring bodice crafted from sheer fabric, exuding a chi…" at bounding box center [1020, 541] width 163 height 553
click at [1003, 247] on link "Attributes" at bounding box center [980, 256] width 45 height 18
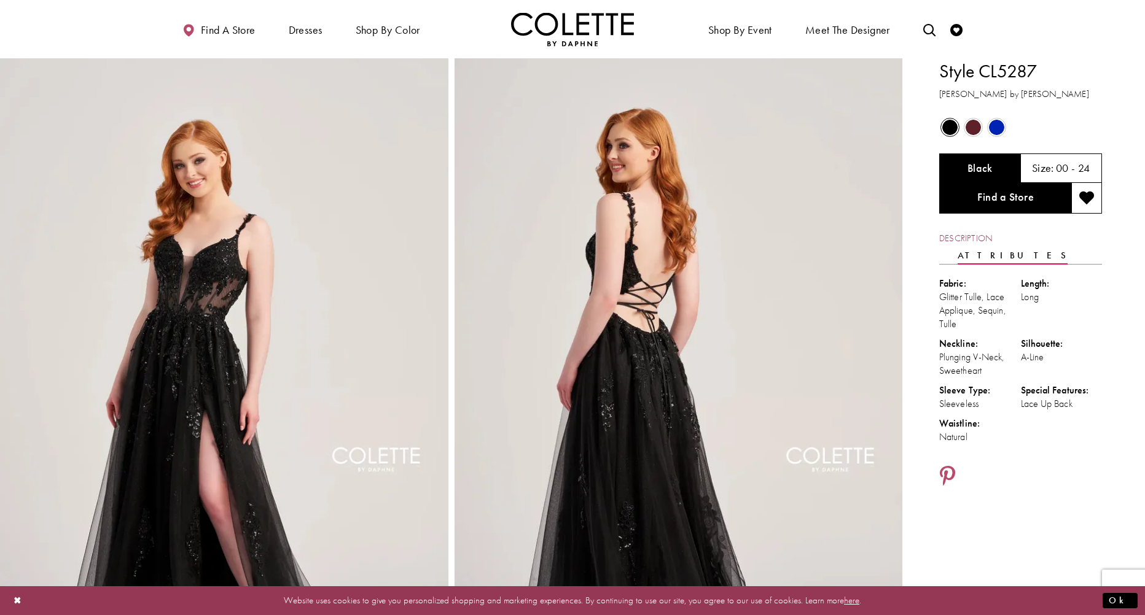
click at [982, 240] on link "Description" at bounding box center [965, 239] width 53 height 18
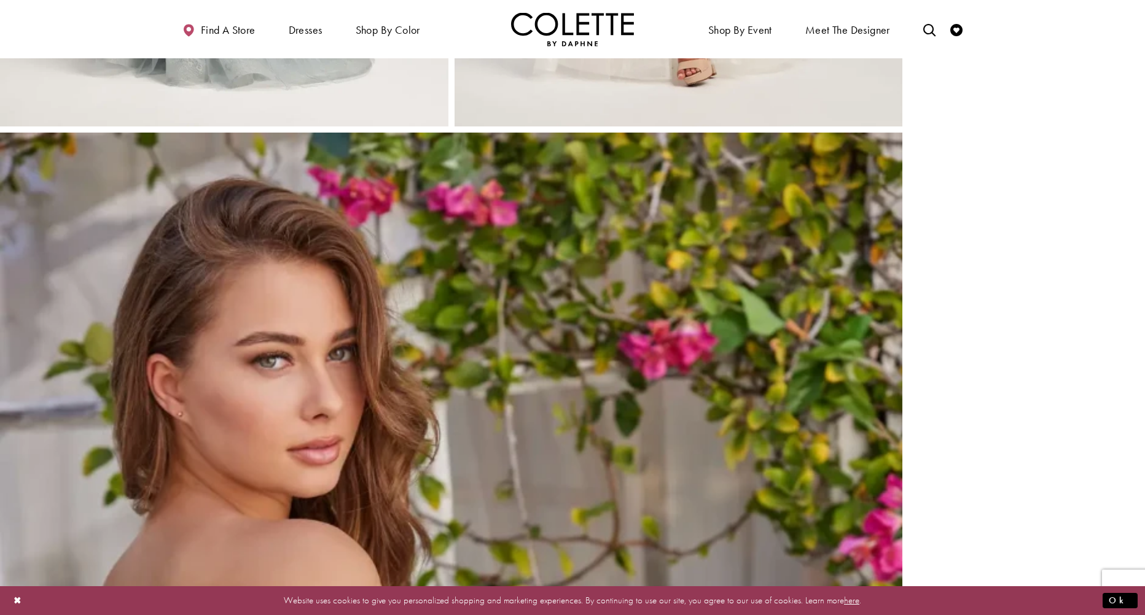
scroll to position [1658, 0]
